Goal: Check status: Check status

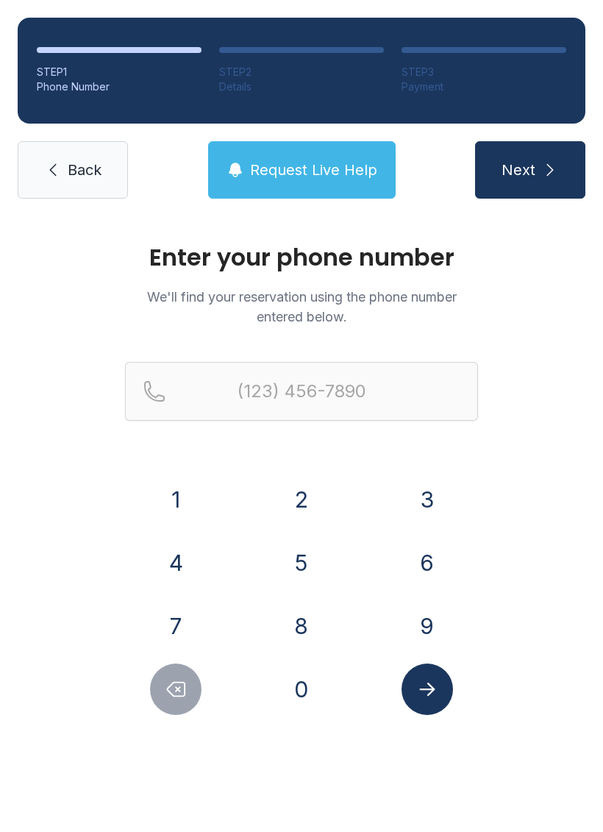
click at [181, 632] on button "7" at bounding box center [175, 625] width 51 height 51
click at [428, 483] on button "3" at bounding box center [426, 498] width 51 height 51
click at [305, 503] on button "2" at bounding box center [301, 498] width 51 height 51
click at [314, 630] on button "8" at bounding box center [301, 625] width 51 height 51
click at [436, 623] on button "9" at bounding box center [426, 625] width 51 height 51
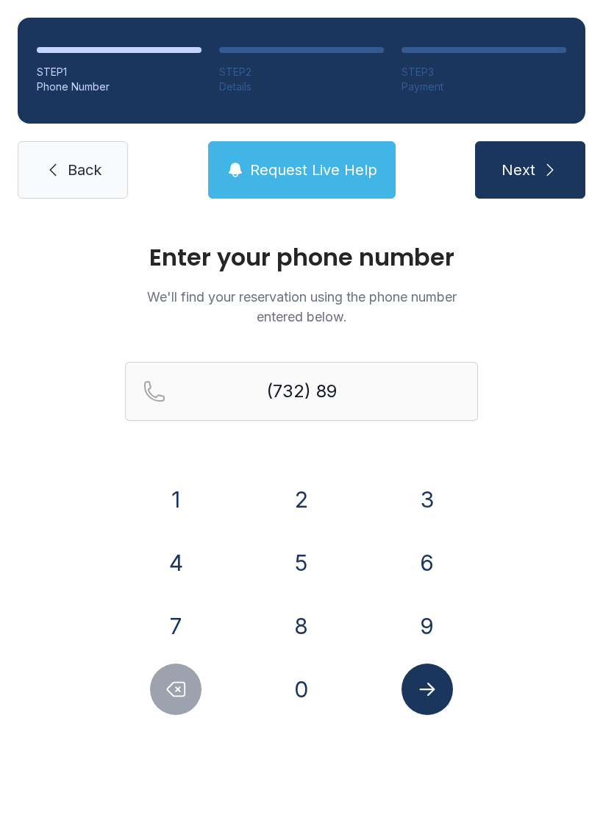
click at [168, 568] on button "4" at bounding box center [175, 562] width 51 height 51
click at [305, 690] on button "0" at bounding box center [301, 688] width 51 height 51
click at [160, 490] on button "1" at bounding box center [175, 498] width 51 height 51
click at [164, 618] on button "7" at bounding box center [175, 625] width 51 height 51
click at [183, 617] on button "7" at bounding box center [175, 625] width 51 height 51
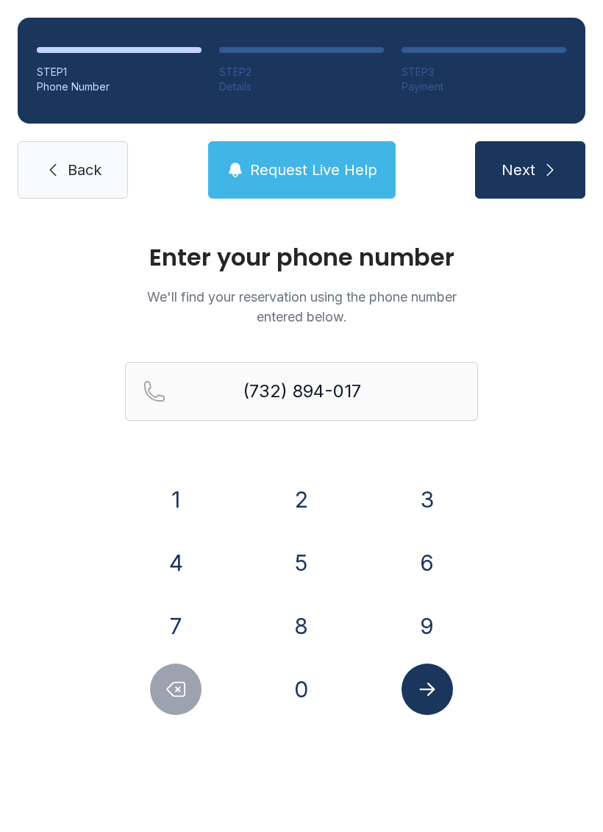
type input "[PHONE_NUMBER]"
click at [431, 686] on icon "Submit lookup form" at bounding box center [426, 688] width 15 height 13
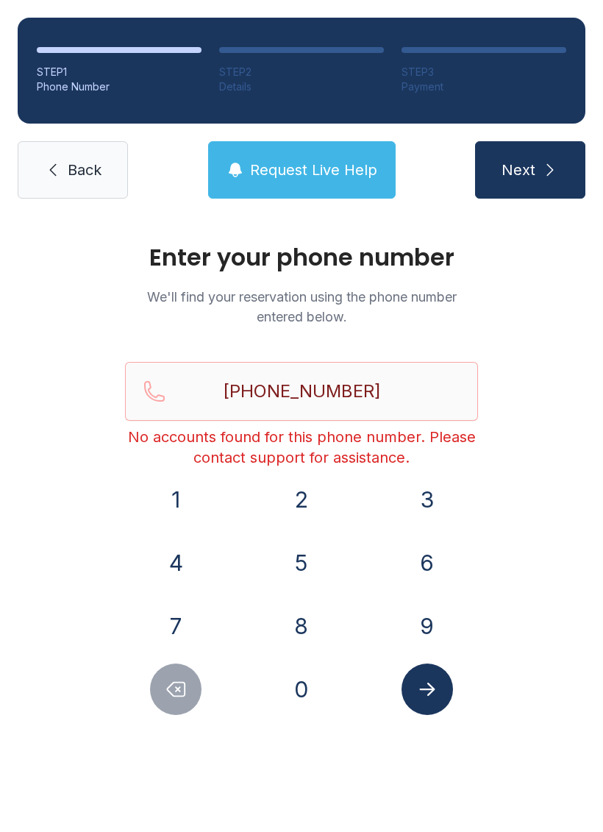
click at [92, 157] on link "Back" at bounding box center [73, 169] width 110 height 57
